Goal: Find specific page/section

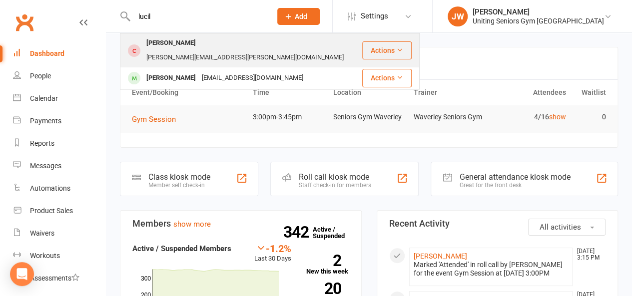
type input "lucil"
click at [168, 46] on div "[PERSON_NAME]" at bounding box center [170, 43] width 55 height 14
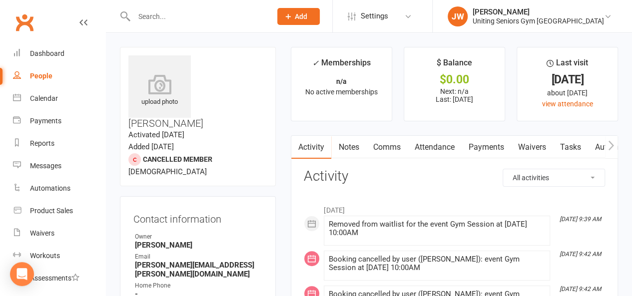
click at [426, 144] on link "Attendance" at bounding box center [434, 147] width 54 height 23
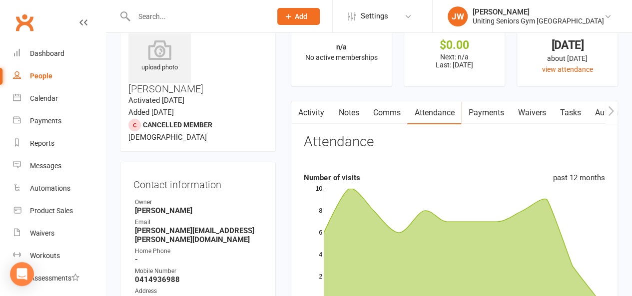
scroll to position [34, 0]
click at [164, 19] on input "text" at bounding box center [197, 16] width 133 height 14
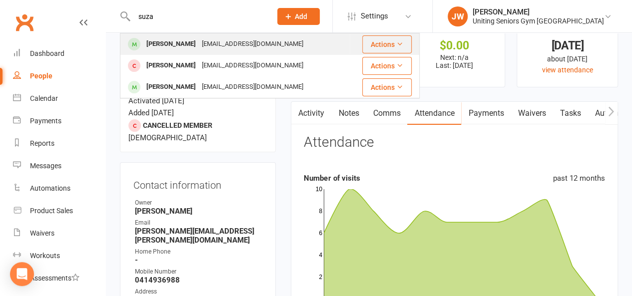
type input "suza"
click at [283, 45] on div "[PERSON_NAME] [EMAIL_ADDRESS][DOMAIN_NAME]" at bounding box center [235, 44] width 228 height 20
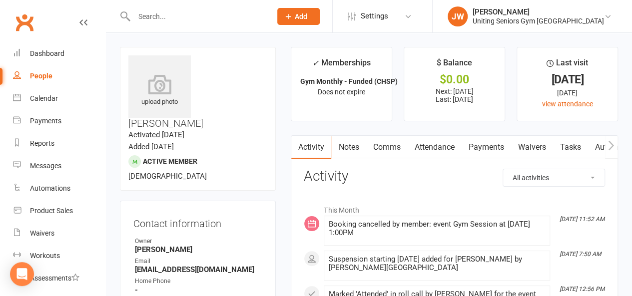
click at [436, 145] on link "Attendance" at bounding box center [434, 147] width 54 height 23
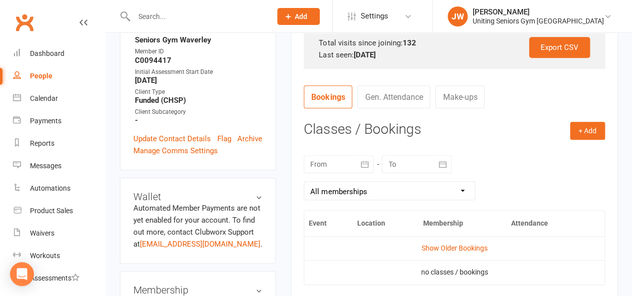
scroll to position [349, 0]
